Goal: Task Accomplishment & Management: Complete application form

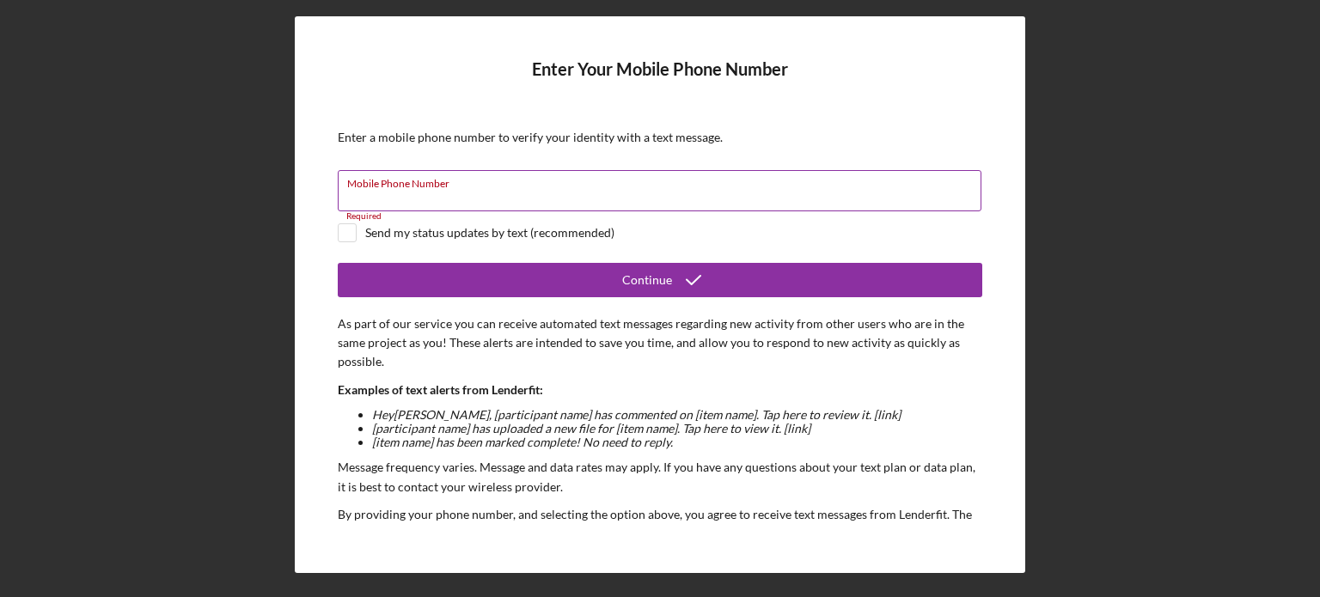
click at [401, 199] on input "Mobile Phone Number" at bounding box center [660, 190] width 644 height 41
type input "(131) 481-4201"
click at [351, 228] on input "checkbox" at bounding box center [347, 232] width 17 height 17
checkbox input "true"
drag, startPoint x: 445, startPoint y: 192, endPoint x: 236, endPoint y: 183, distance: 209.0
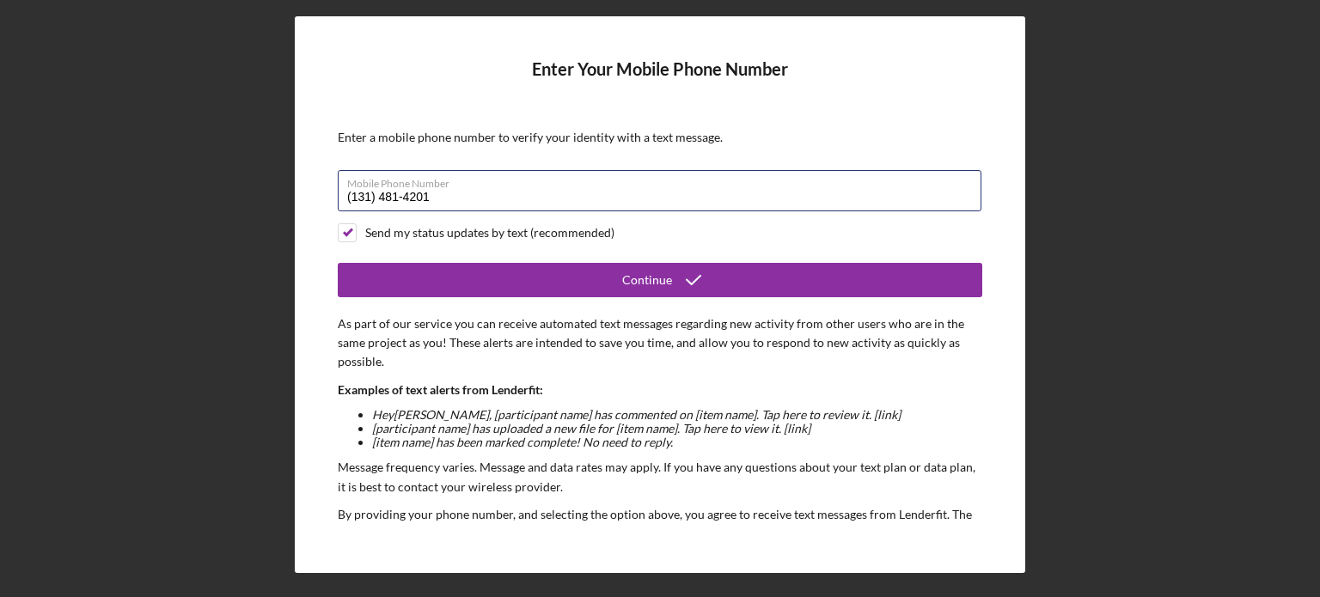
click at [236, 183] on div "Enter Your Mobile Phone Number Enter a mobile phone number to verify your ident…" at bounding box center [660, 294] width 1303 height 589
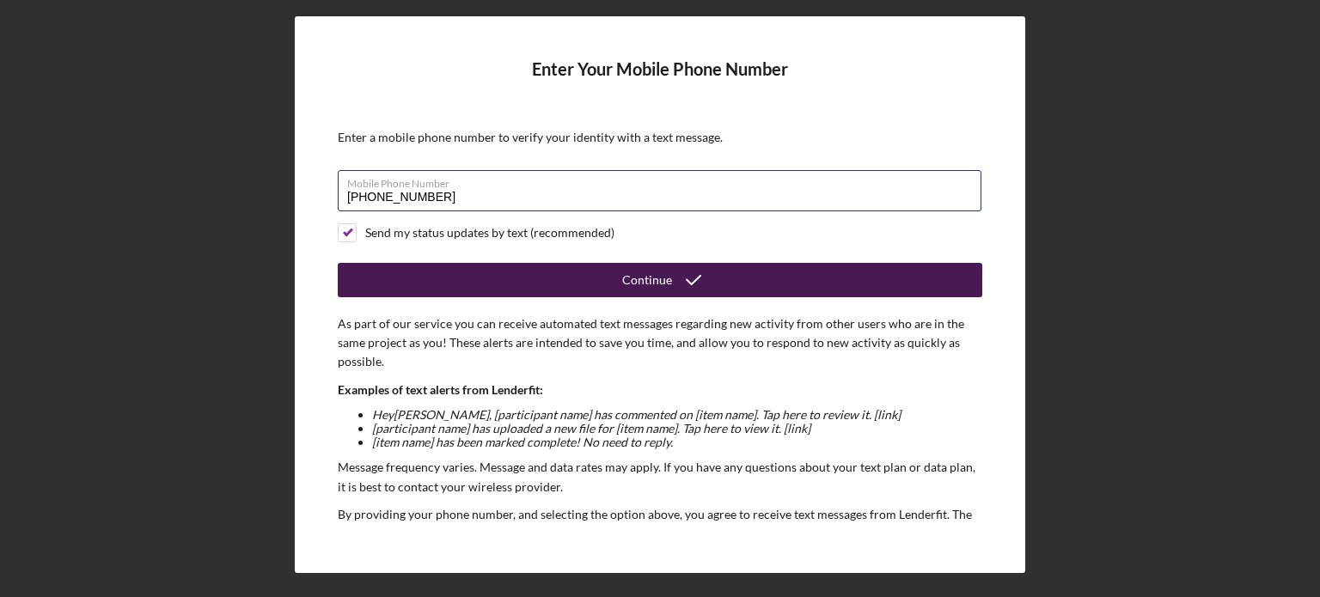
type input "[PHONE_NUMBER]"
click at [609, 277] on button "Continue" at bounding box center [660, 280] width 645 height 34
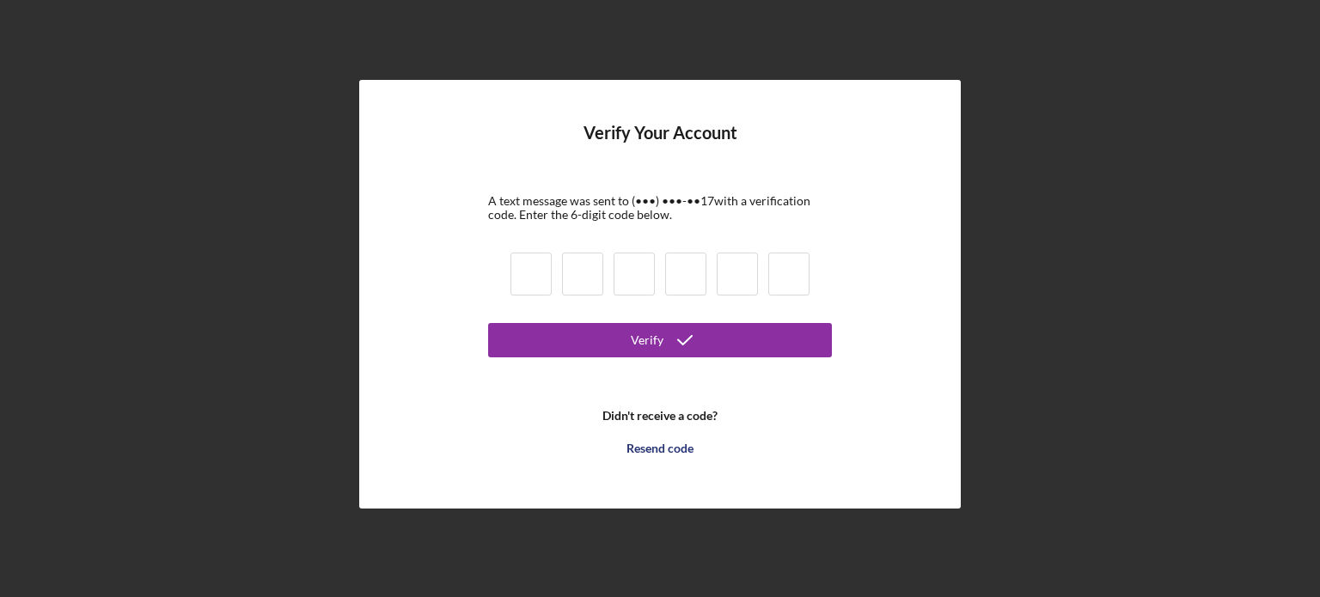
click at [528, 266] on input at bounding box center [530, 274] width 41 height 43
type input "4"
type input "6"
type input "2"
type input "6"
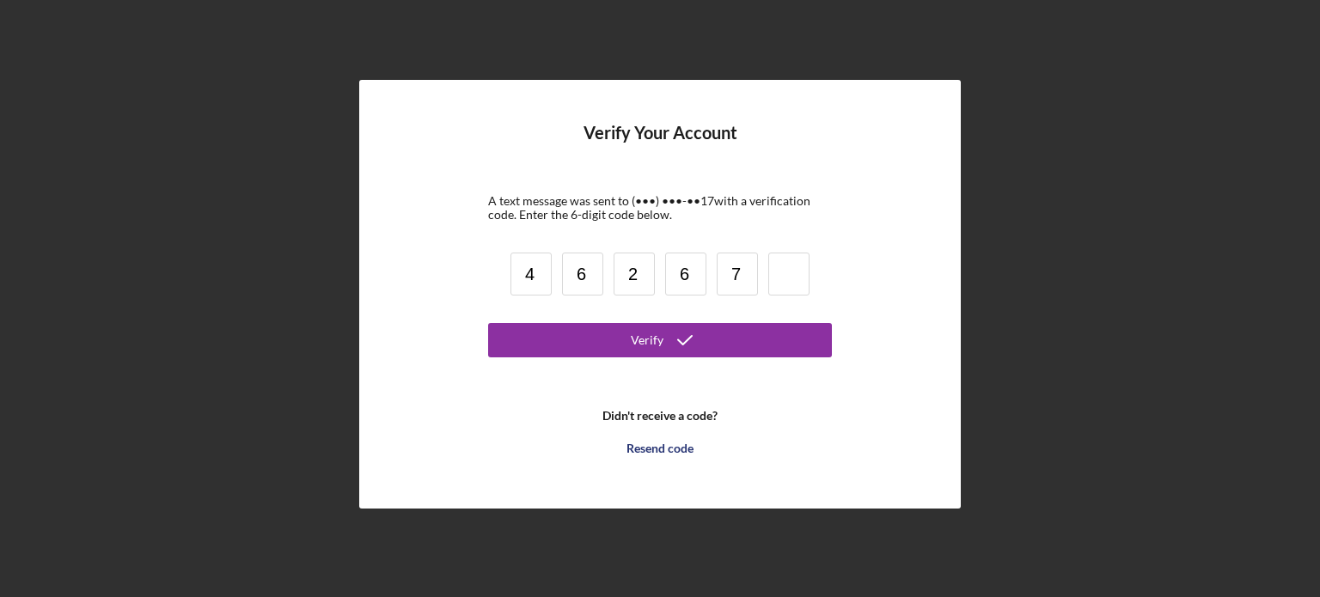
type input "7"
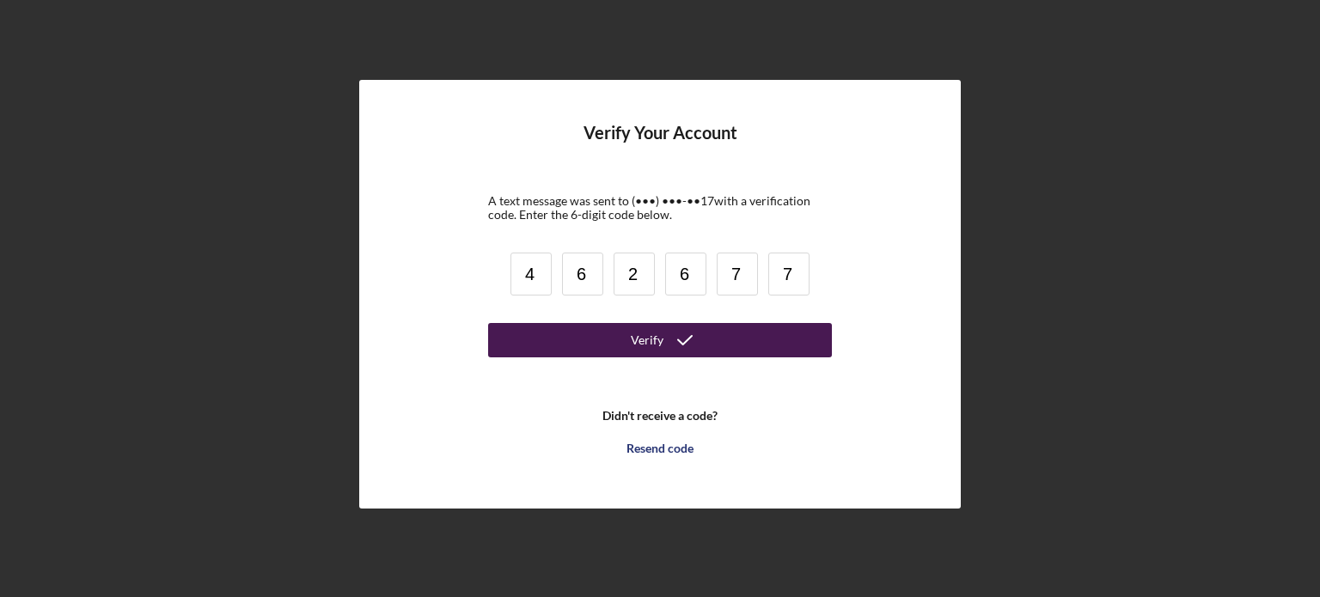
type input "7"
click at [685, 346] on icon "submit" at bounding box center [684, 340] width 43 height 43
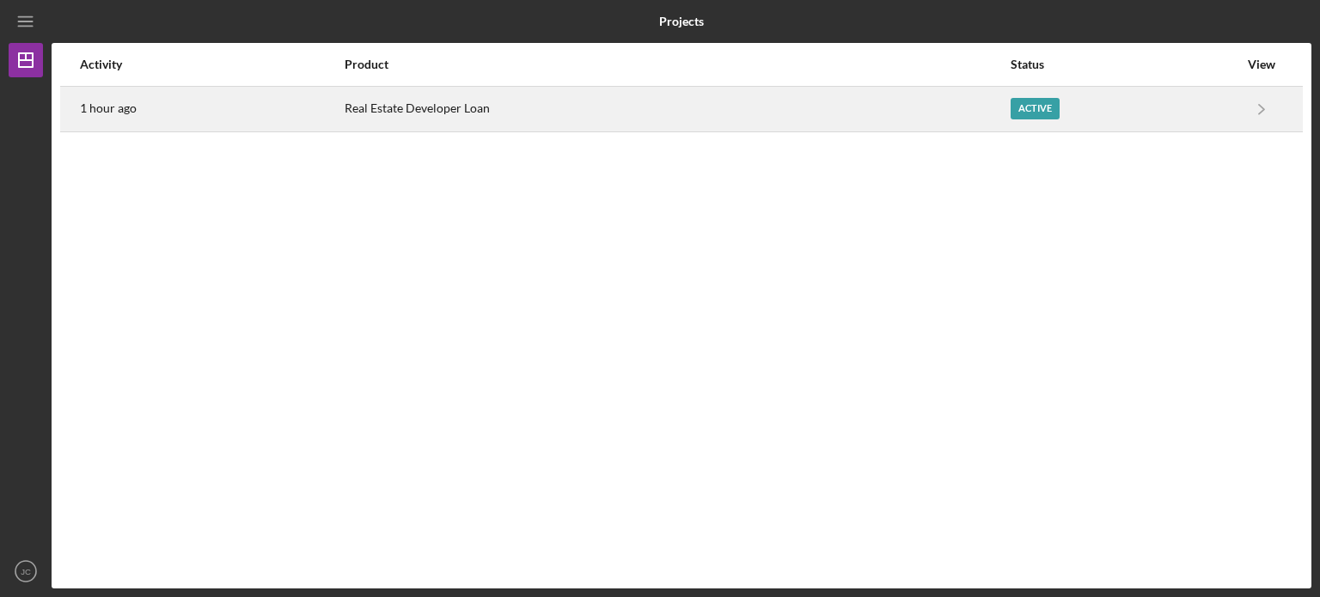
click at [1213, 119] on div "Active" at bounding box center [1125, 109] width 228 height 43
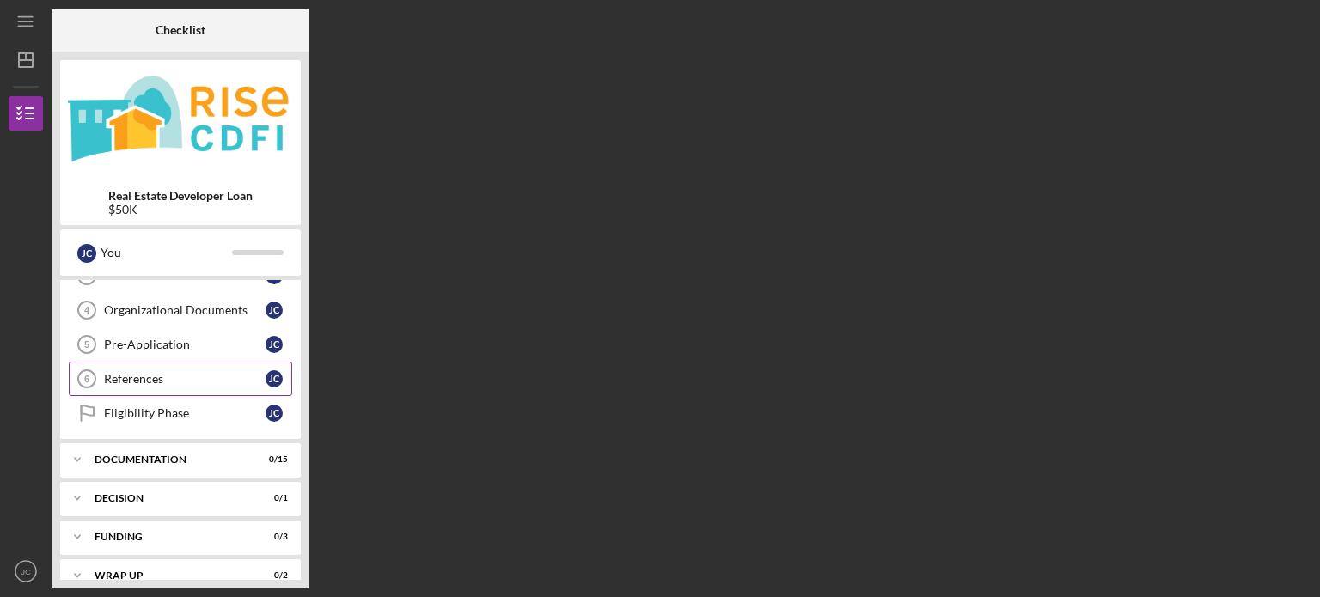
scroll to position [144, 0]
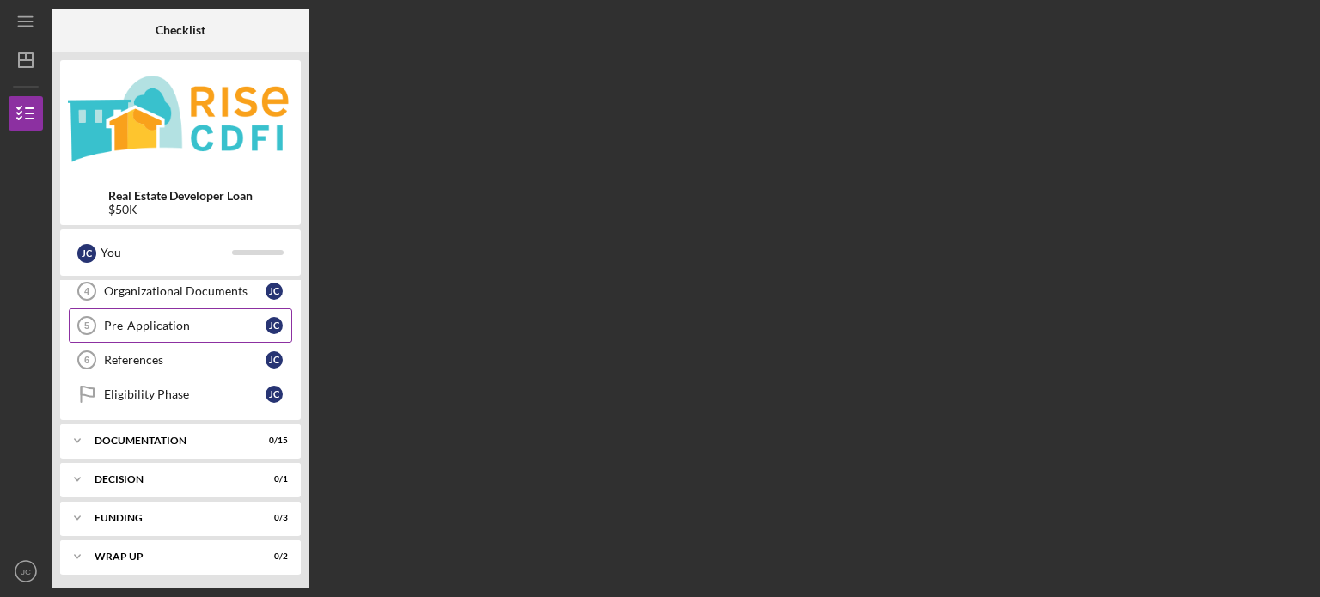
click at [132, 319] on div "Pre-Application" at bounding box center [185, 326] width 162 height 14
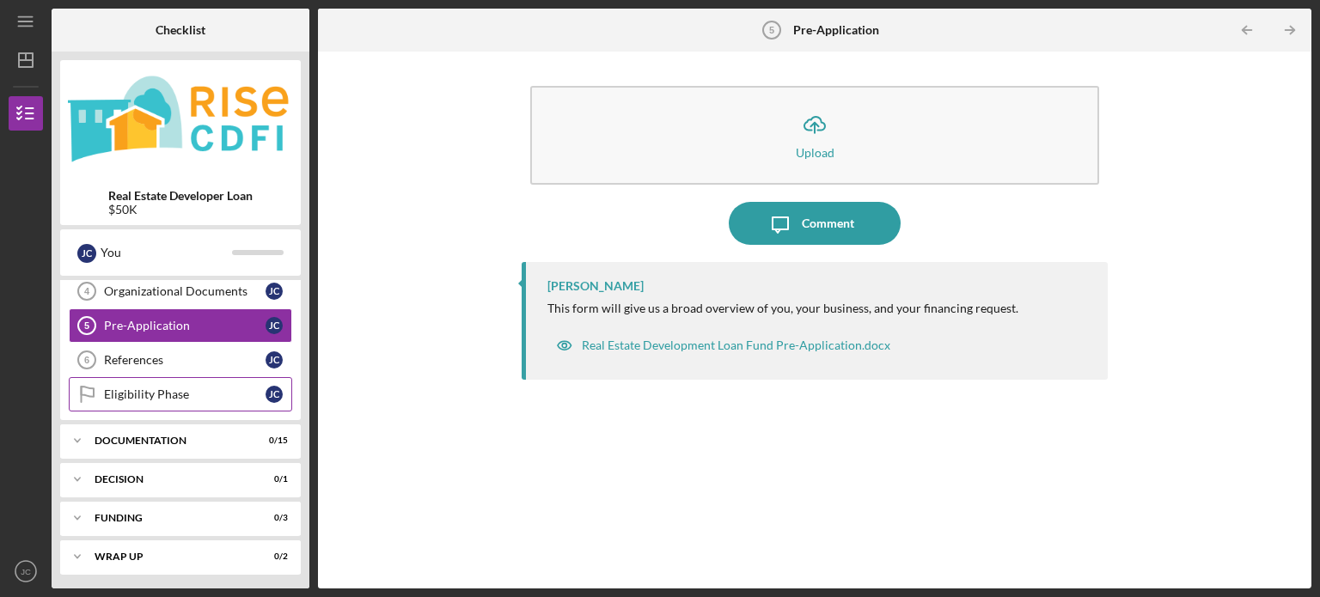
click at [110, 394] on div "Eligibility Phase" at bounding box center [185, 395] width 162 height 14
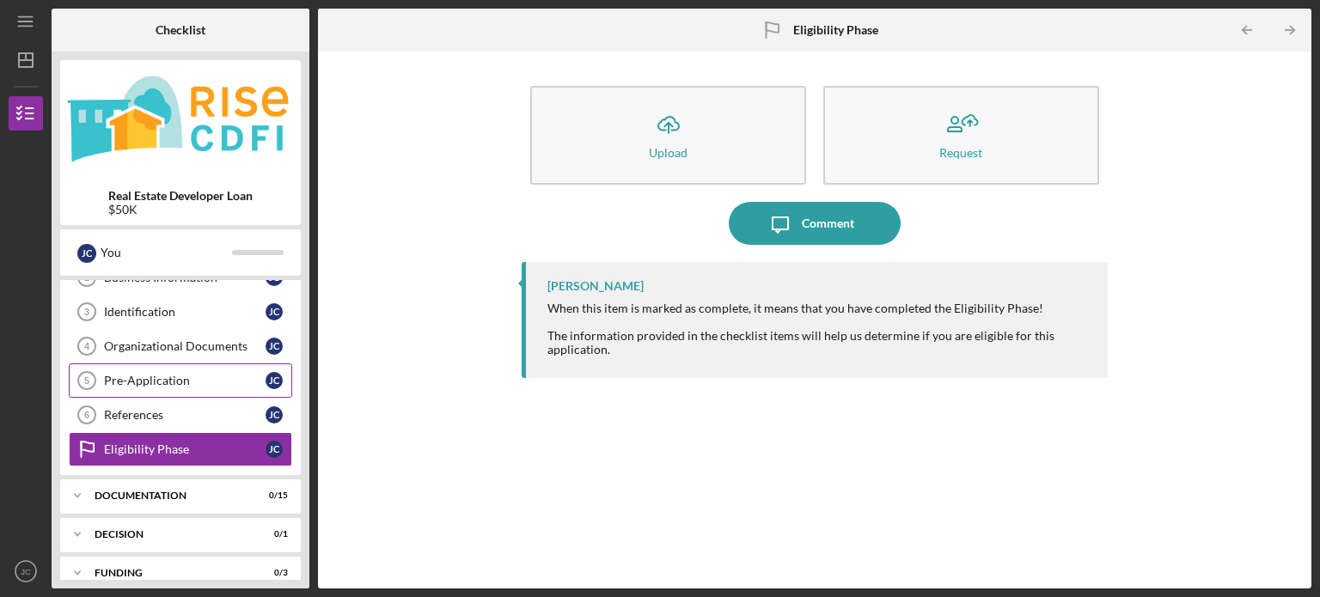
scroll to position [58, 0]
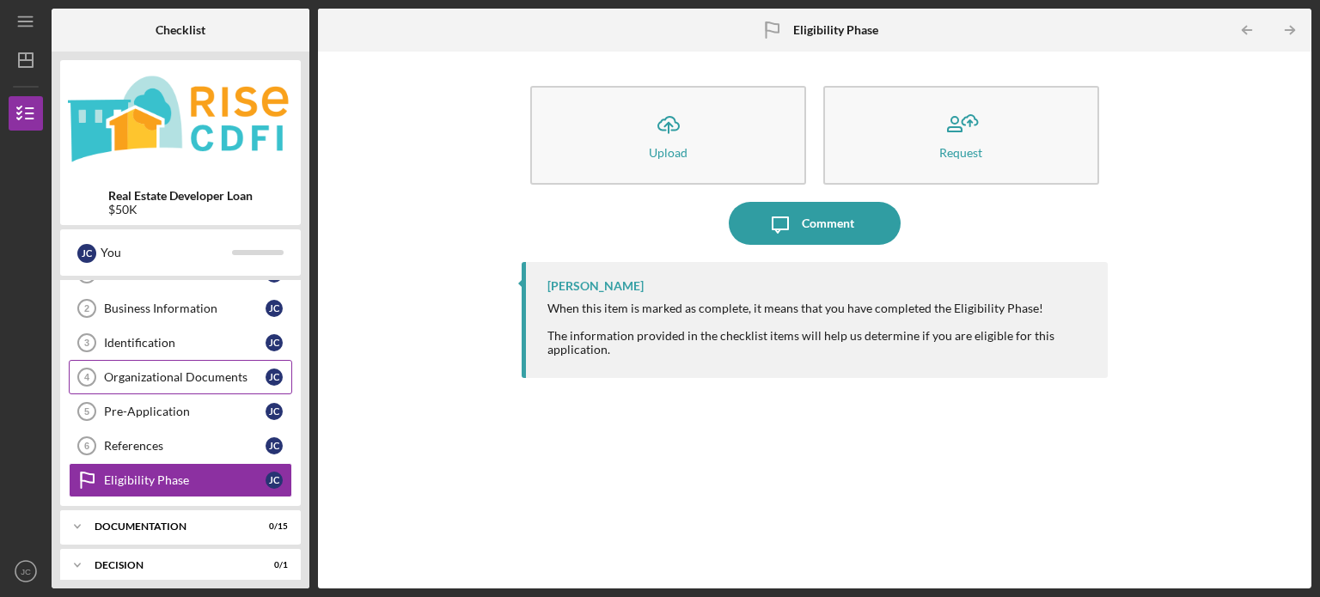
click at [119, 374] on div "Organizational Documents" at bounding box center [185, 377] width 162 height 14
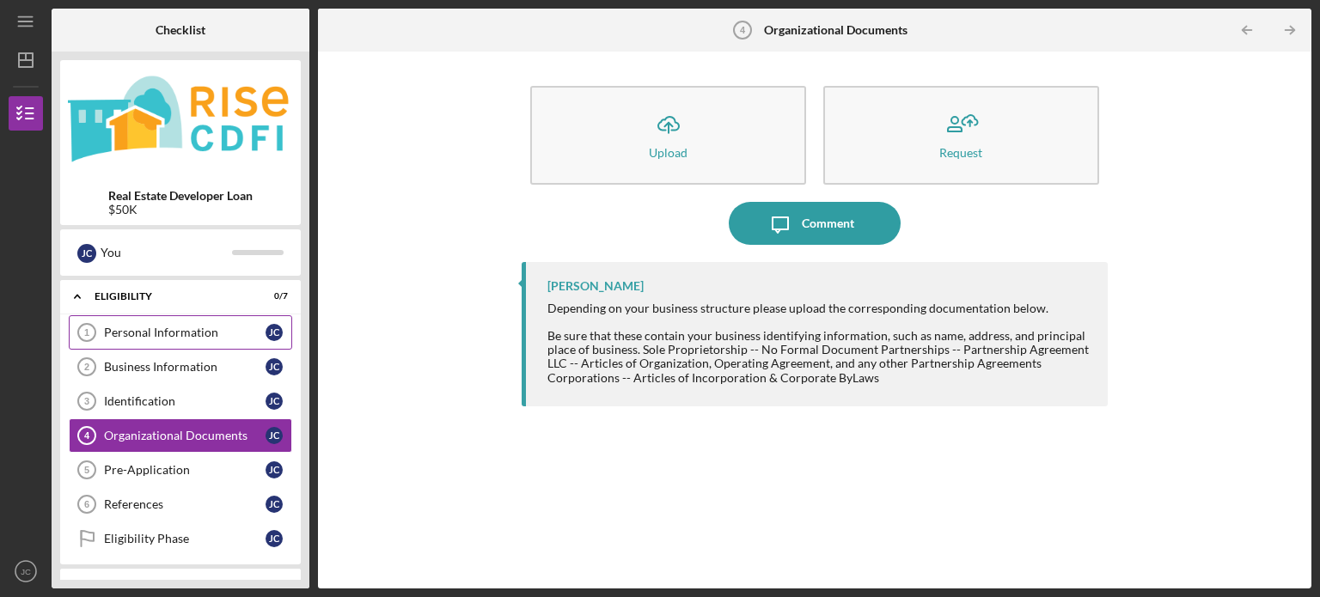
click at [126, 339] on div "Personal Information" at bounding box center [185, 333] width 162 height 14
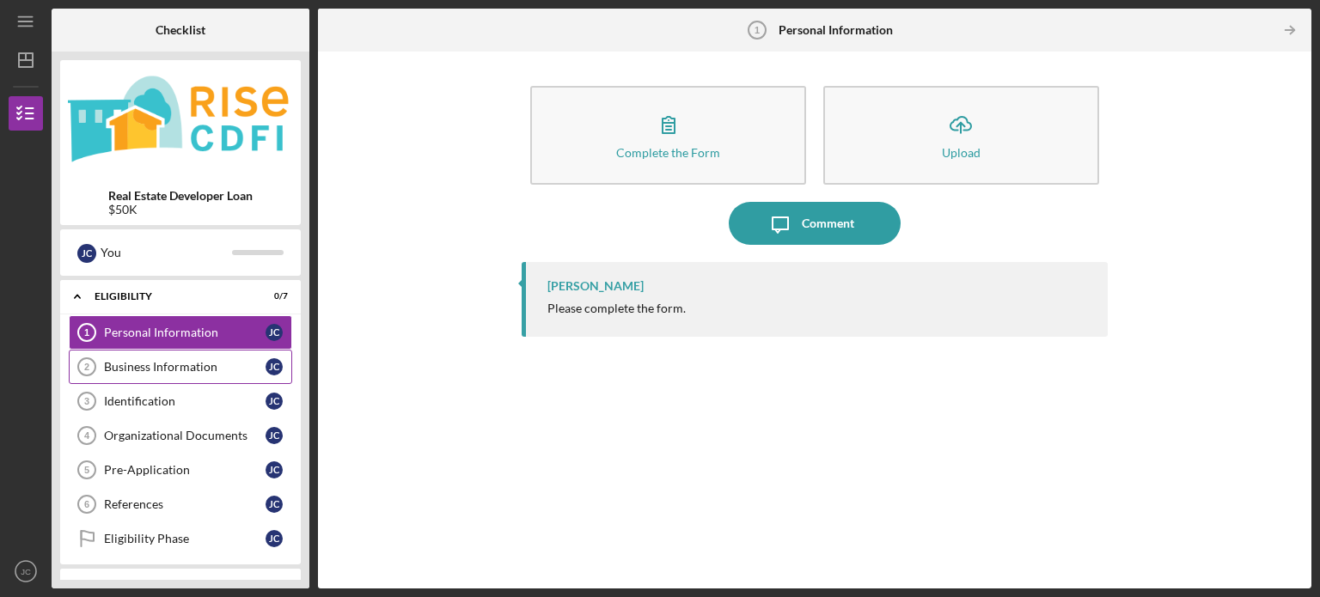
click at [128, 366] on div "Business Information" at bounding box center [185, 367] width 162 height 14
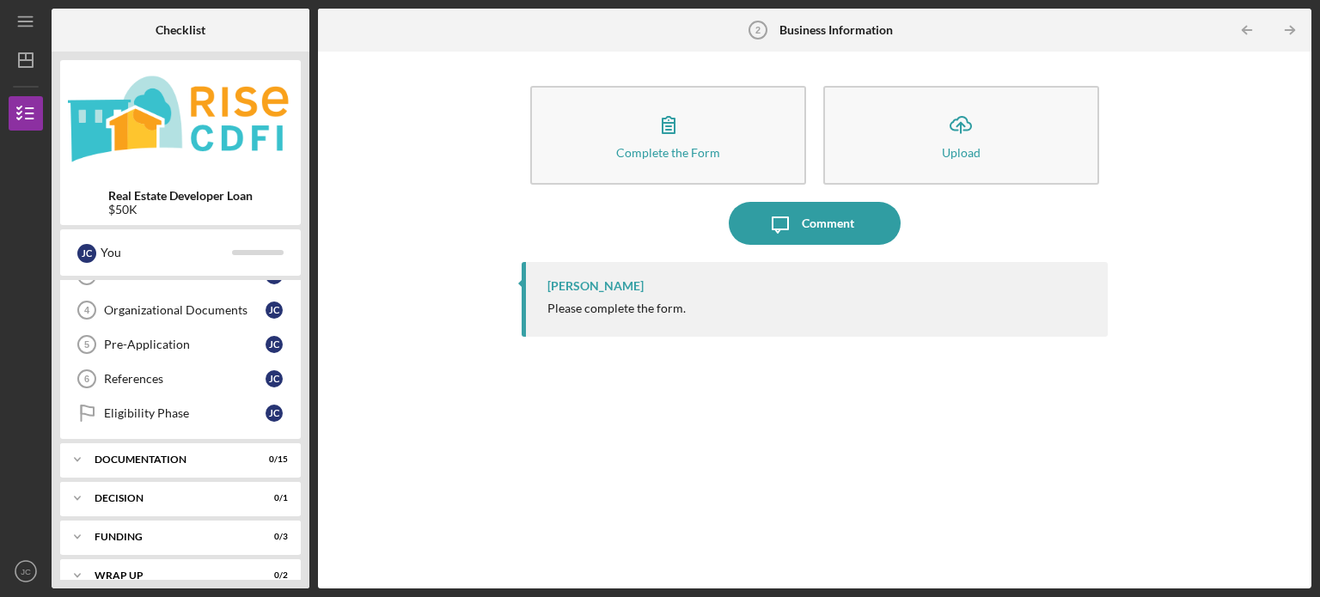
scroll to position [144, 0]
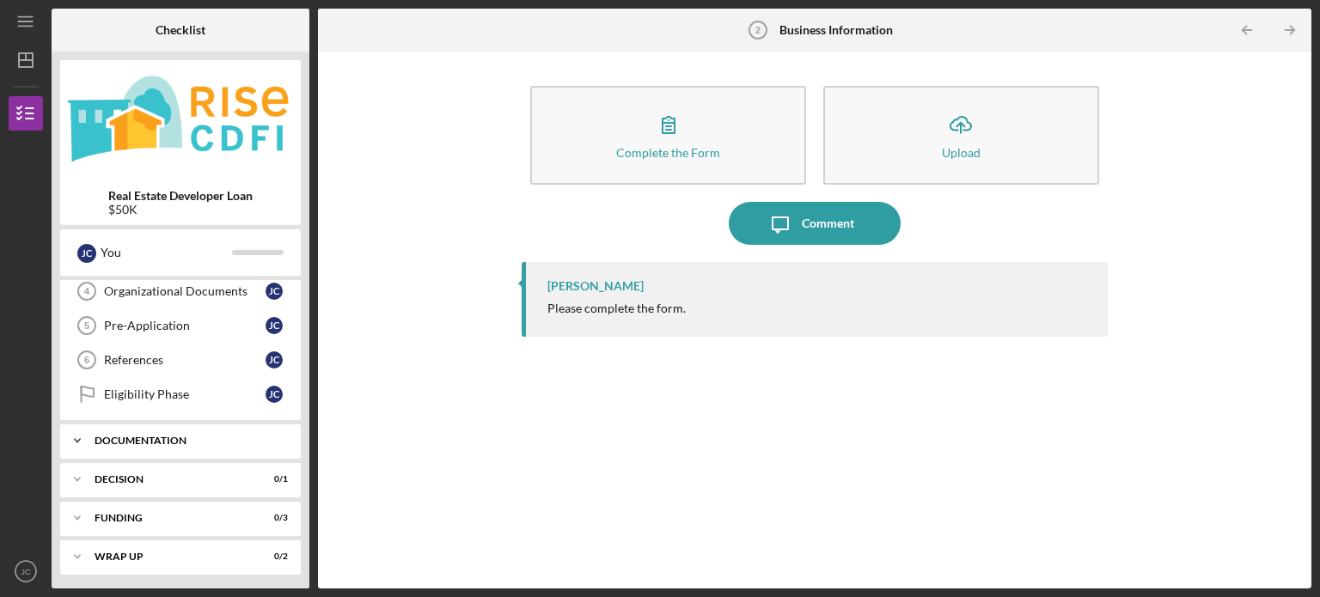
click at [120, 443] on div "Documentation" at bounding box center [187, 441] width 185 height 10
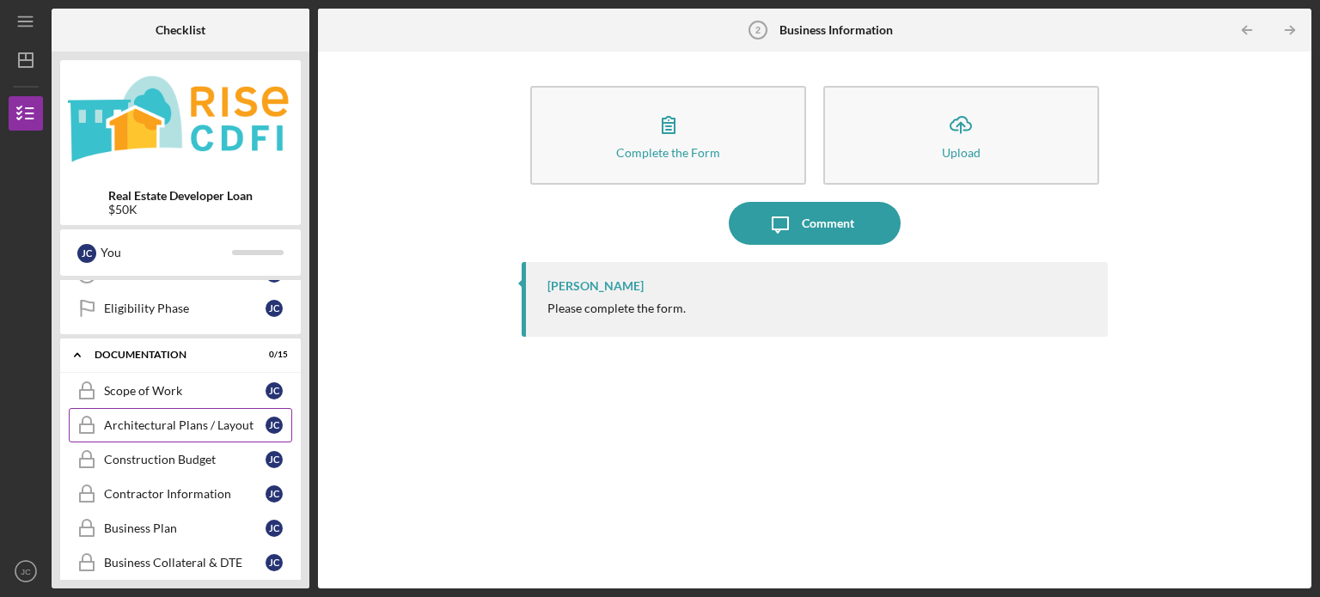
click at [133, 422] on div "Architectural Plans / Layout" at bounding box center [185, 426] width 162 height 14
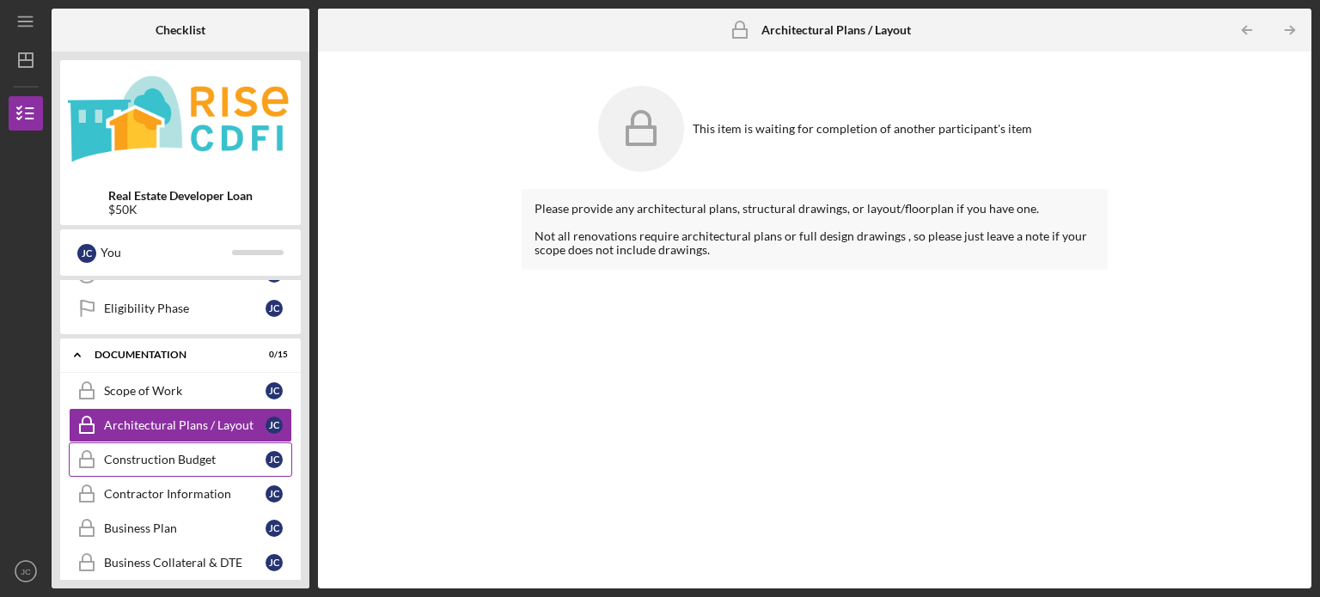
click at [138, 457] on div "Construction Budget" at bounding box center [185, 460] width 162 height 14
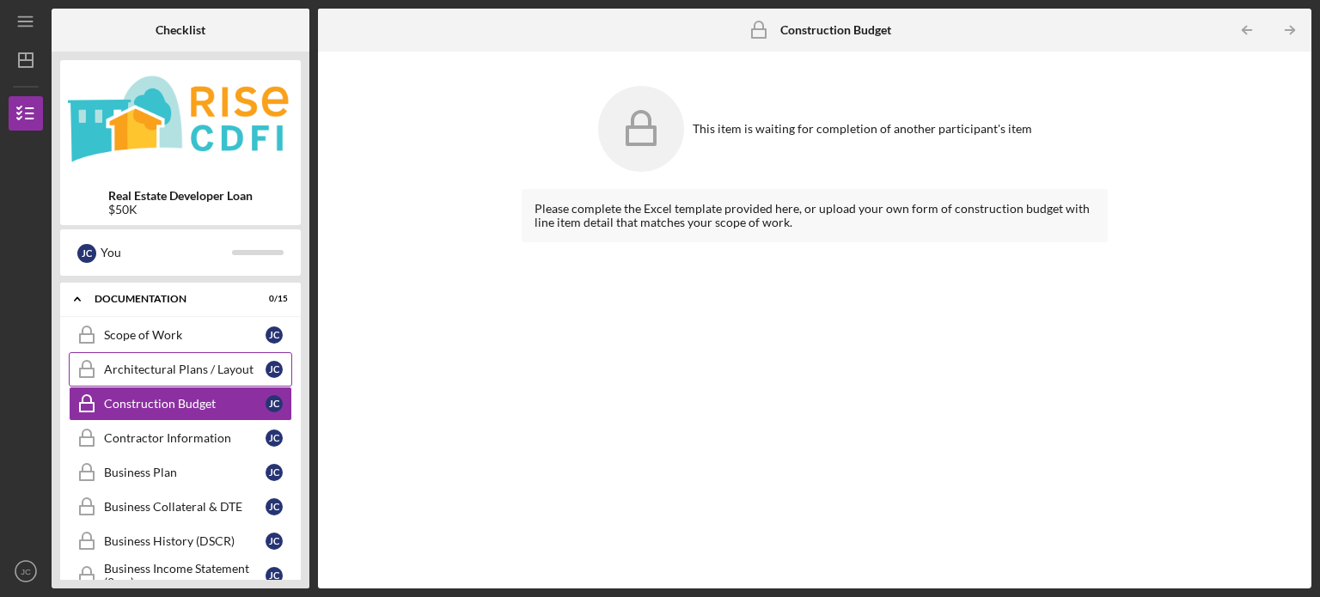
scroll to position [316, 0]
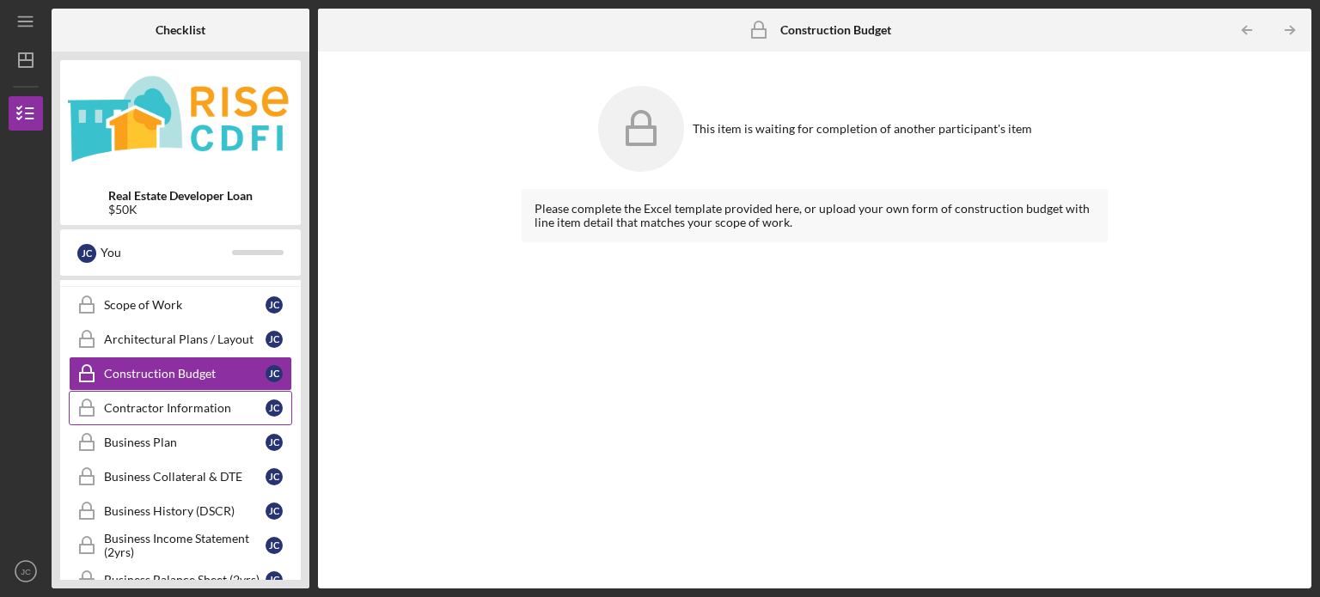
click at [197, 405] on div "Contractor Information" at bounding box center [185, 408] width 162 height 14
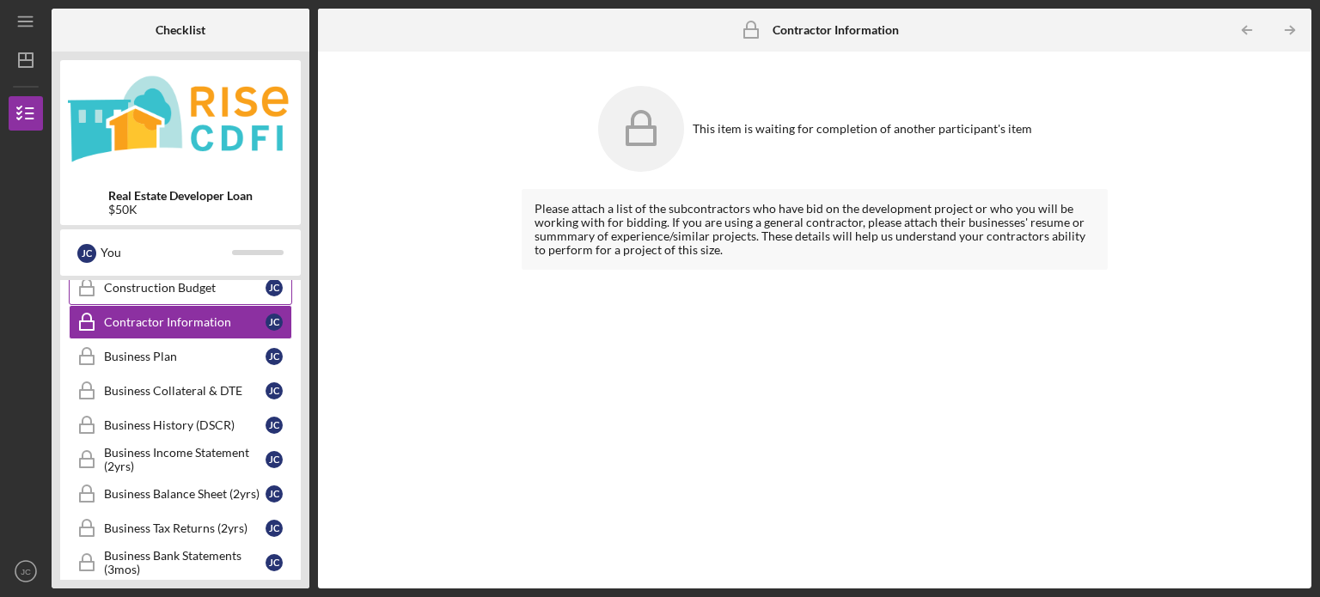
scroll to position [488, 0]
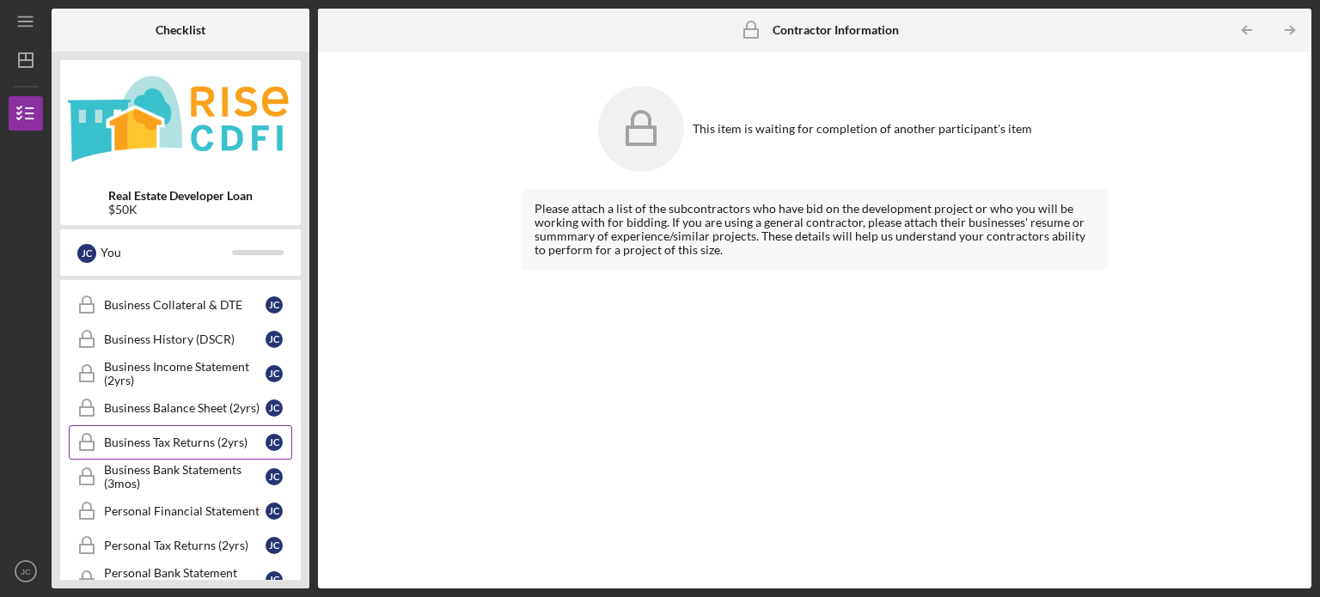
click at [186, 437] on div "Business Tax Returns (2yrs)" at bounding box center [185, 443] width 162 height 14
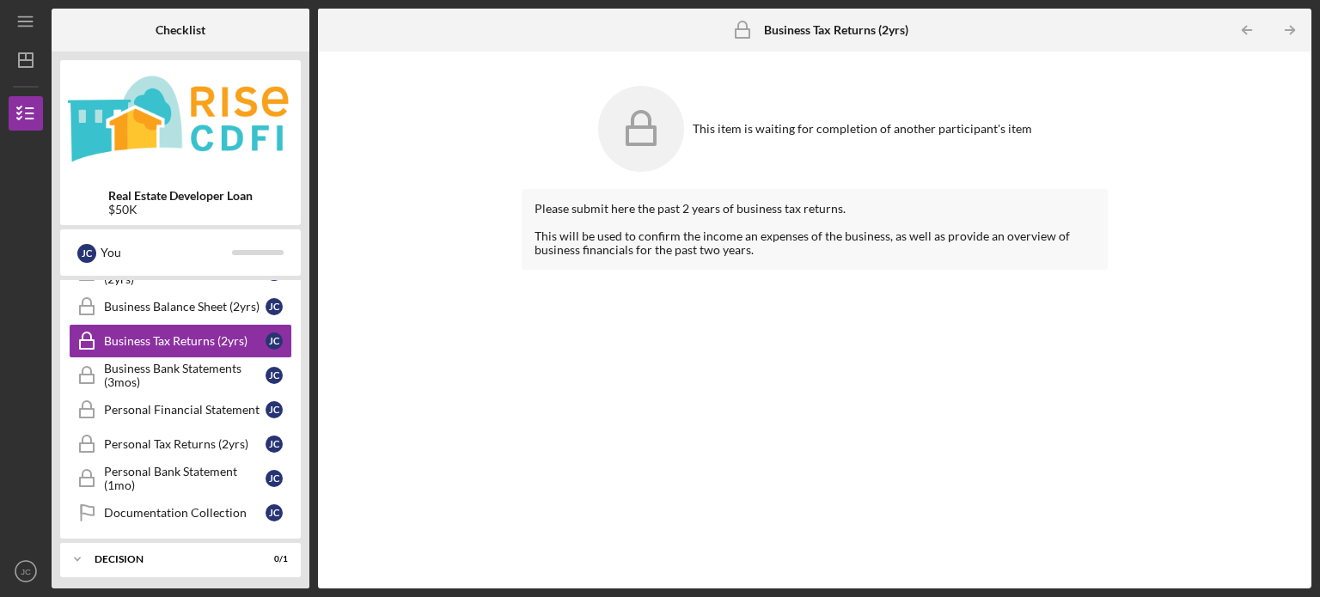
scroll to position [492, 0]
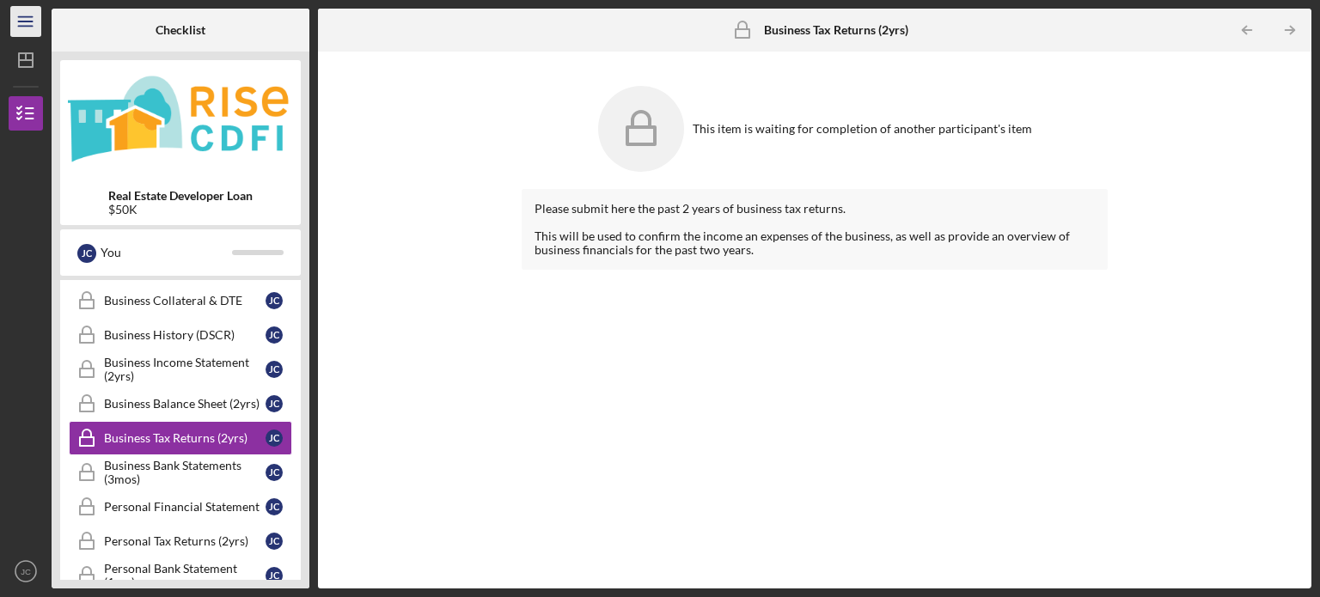
click at [34, 18] on icon "Icon/Menu" at bounding box center [26, 22] width 39 height 39
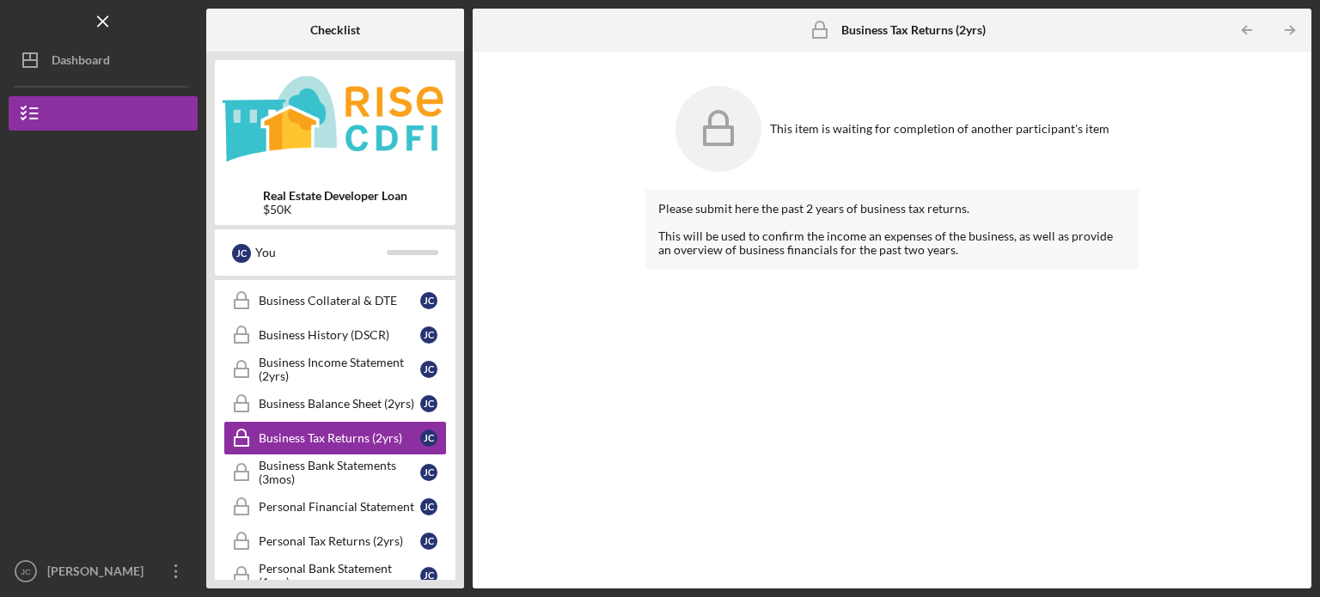
click at [294, 205] on div "$50K" at bounding box center [335, 210] width 144 height 14
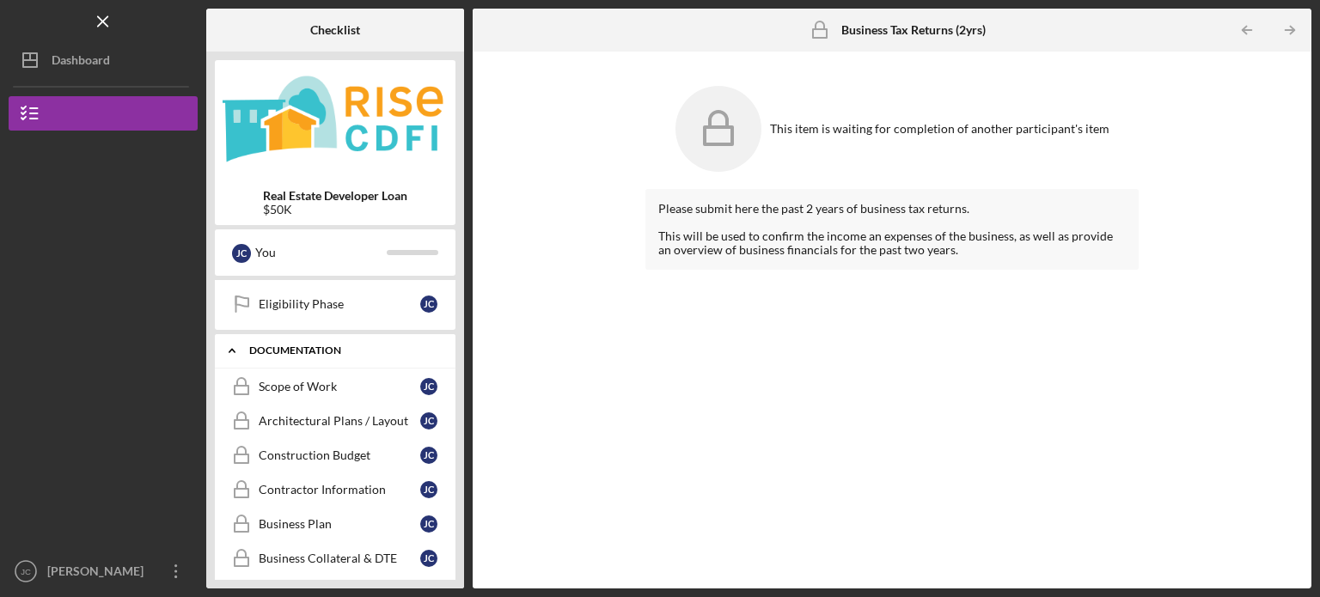
scroll to position [0, 0]
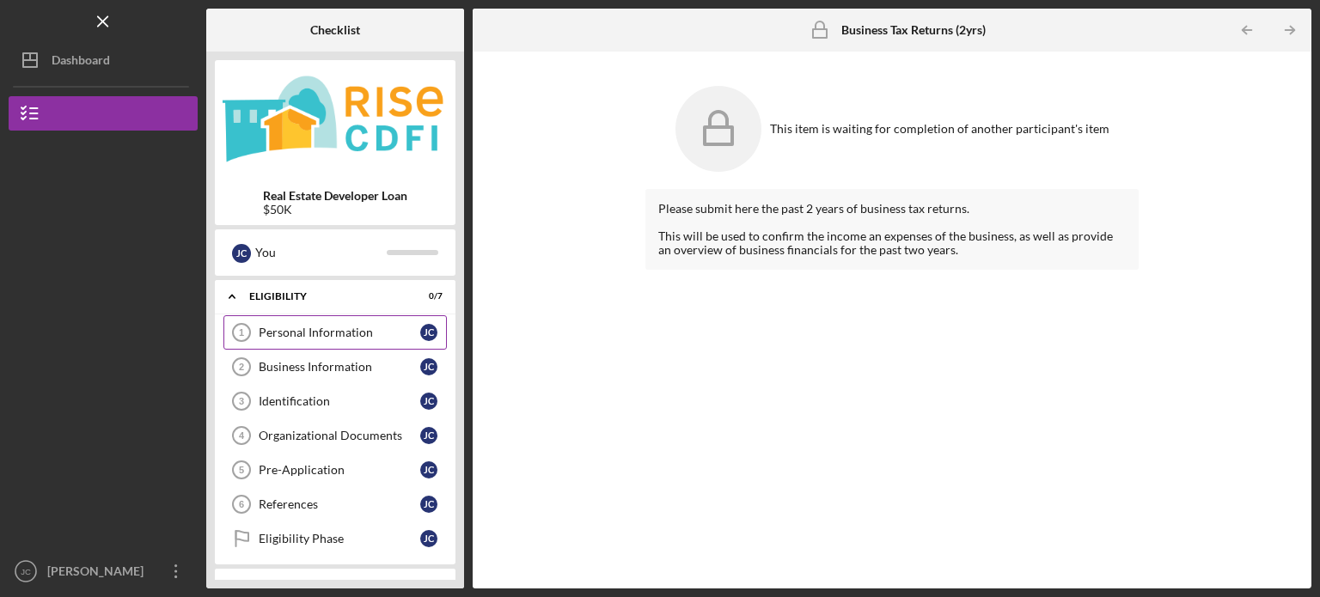
click at [290, 333] on div "Personal Information" at bounding box center [340, 333] width 162 height 14
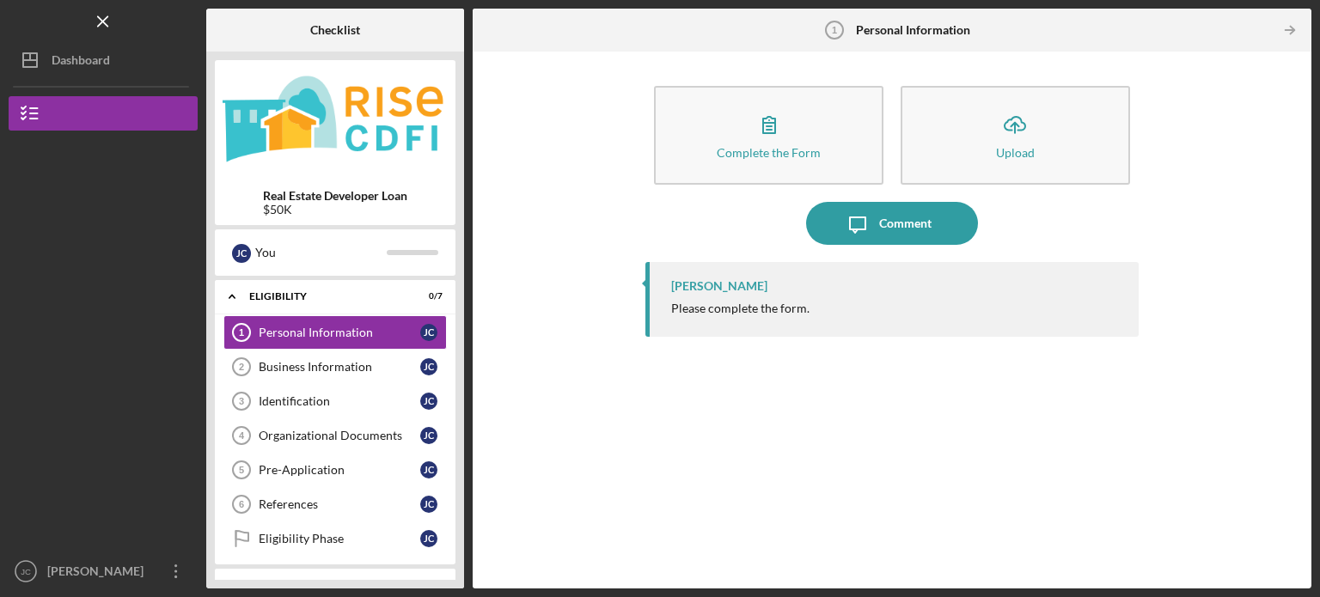
click at [660, 267] on div "[PERSON_NAME] Please complete the form." at bounding box center [891, 299] width 493 height 75
